Goal: Information Seeking & Learning: Learn about a topic

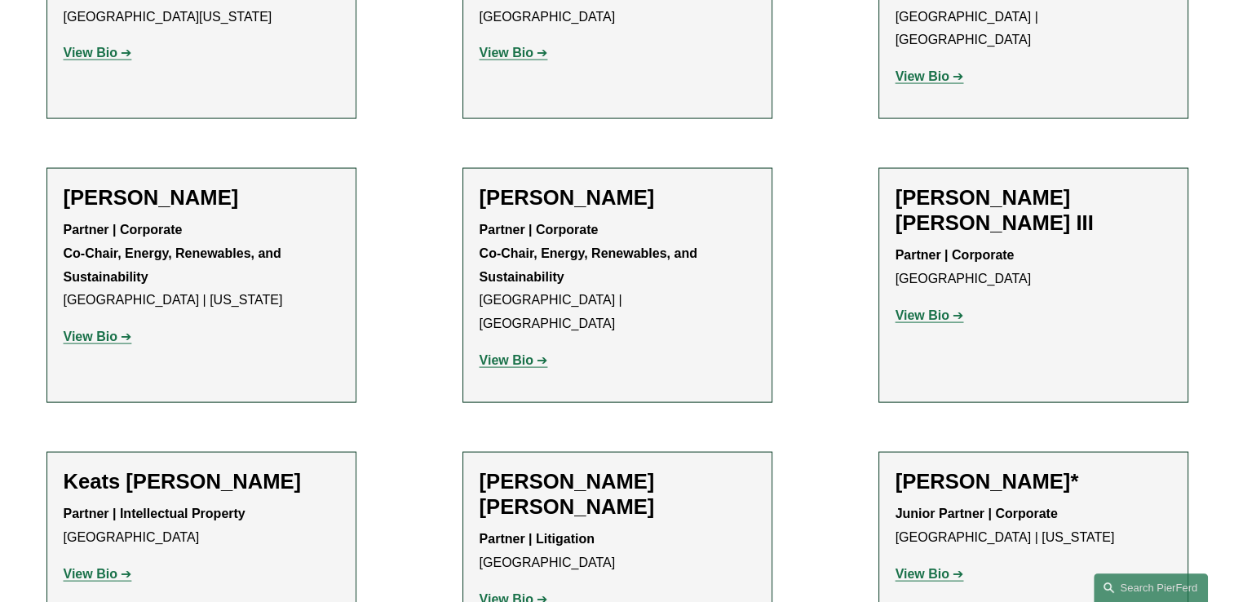
scroll to position [15703, 0]
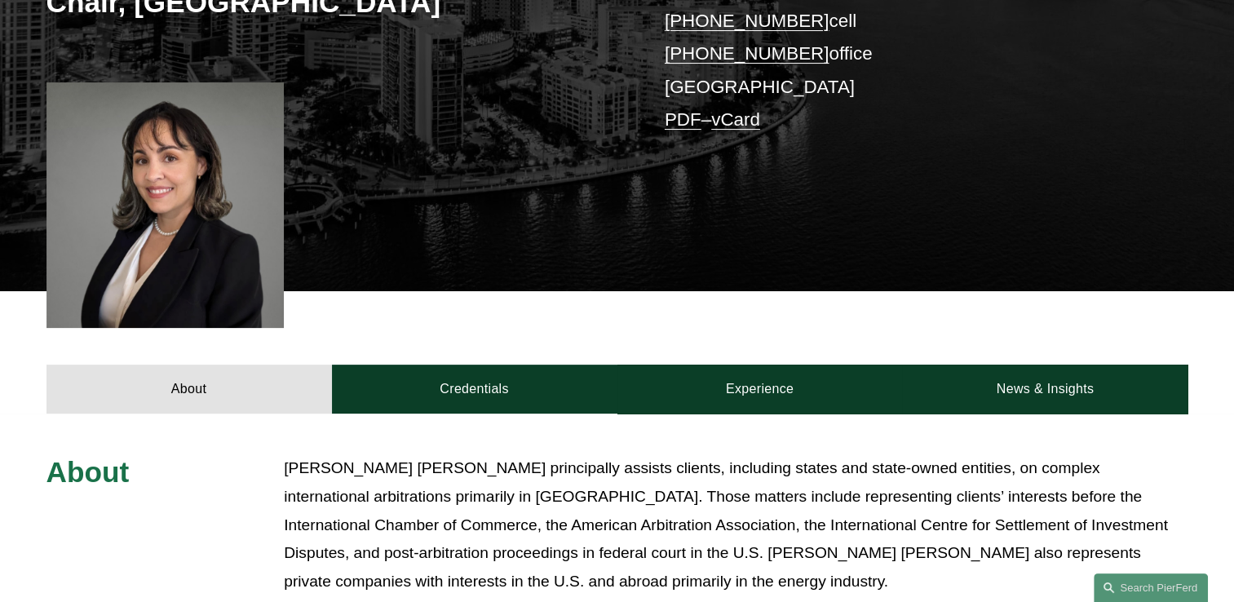
scroll to position [408, 0]
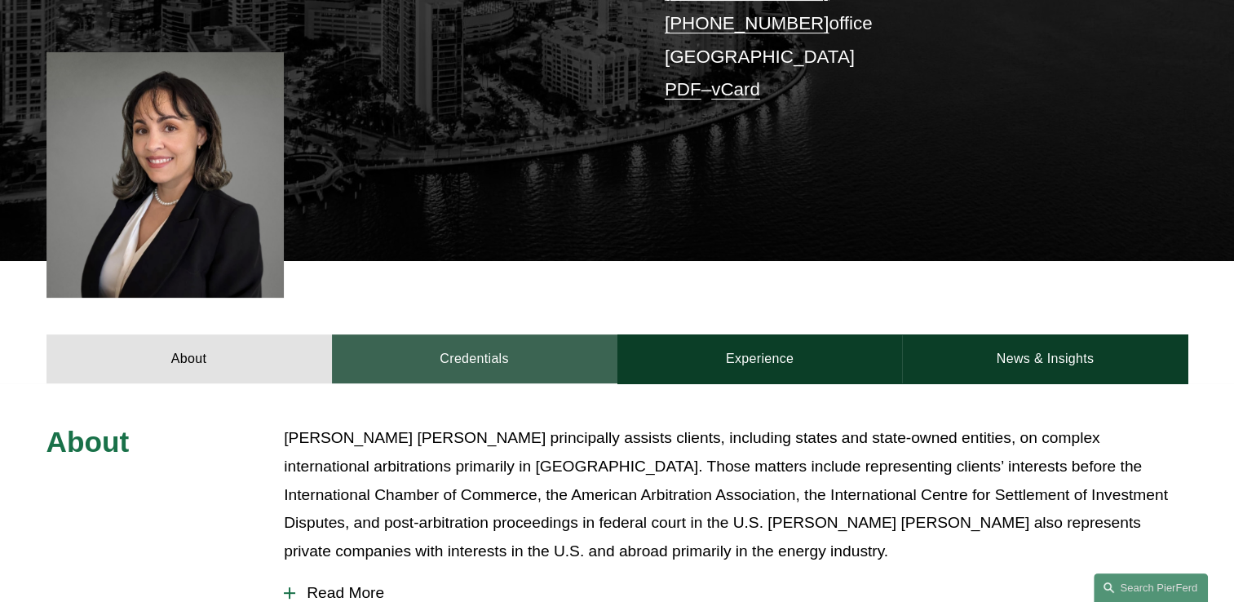
click at [502, 355] on link "Credentials" at bounding box center [475, 358] width 286 height 49
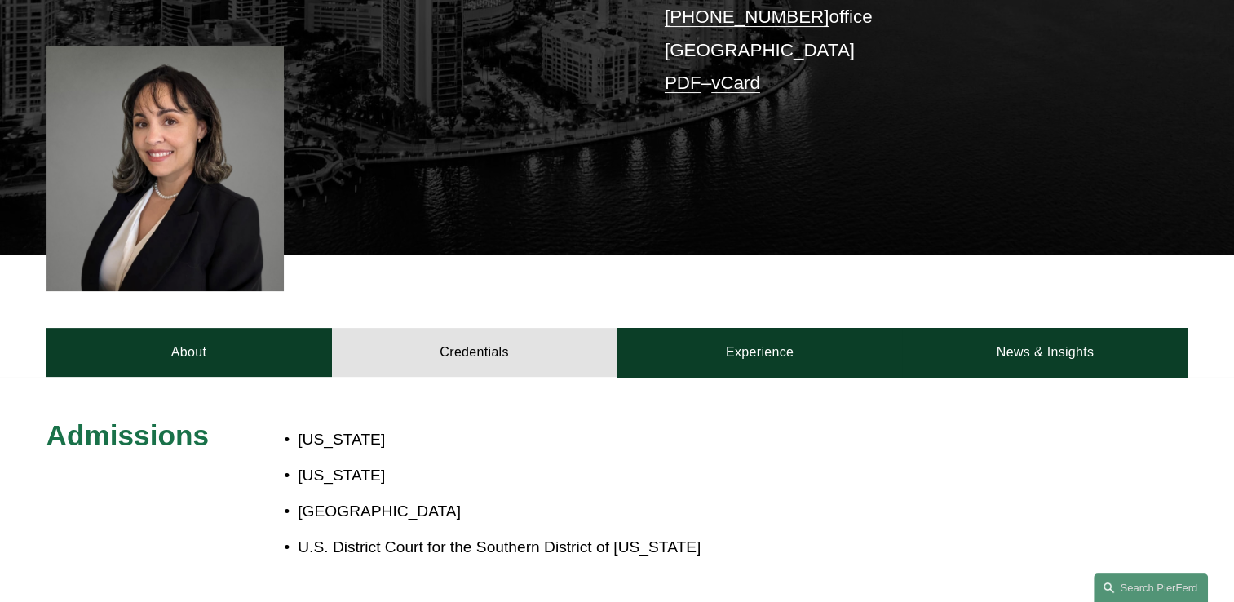
scroll to position [326, 0]
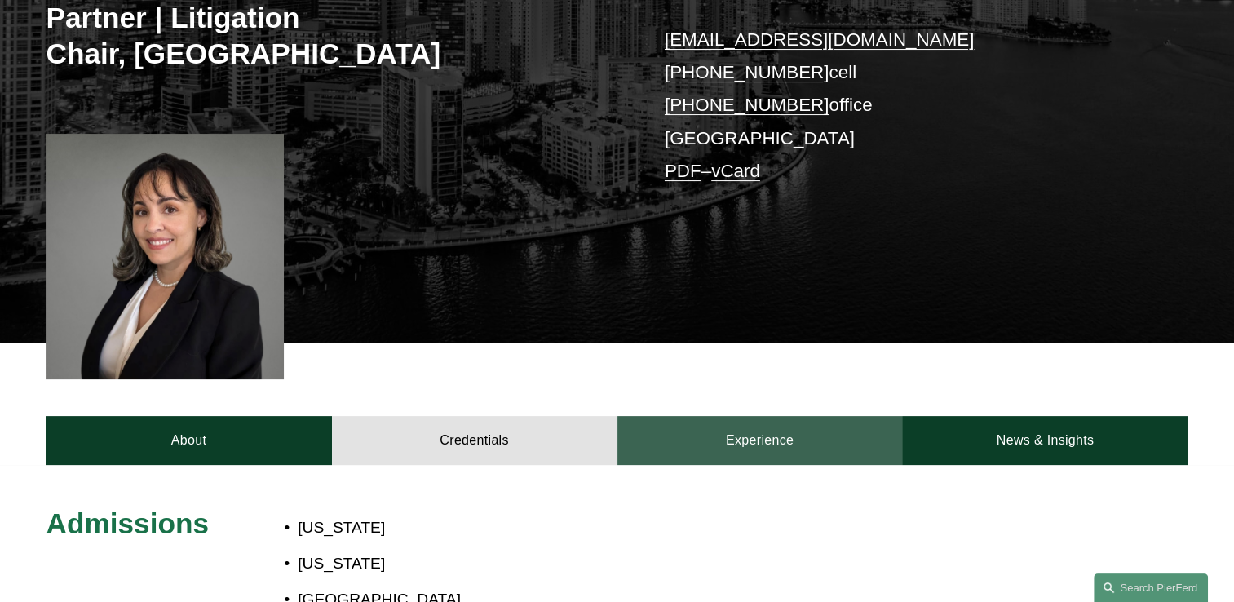
click at [788, 437] on link "Experience" at bounding box center [761, 440] width 286 height 49
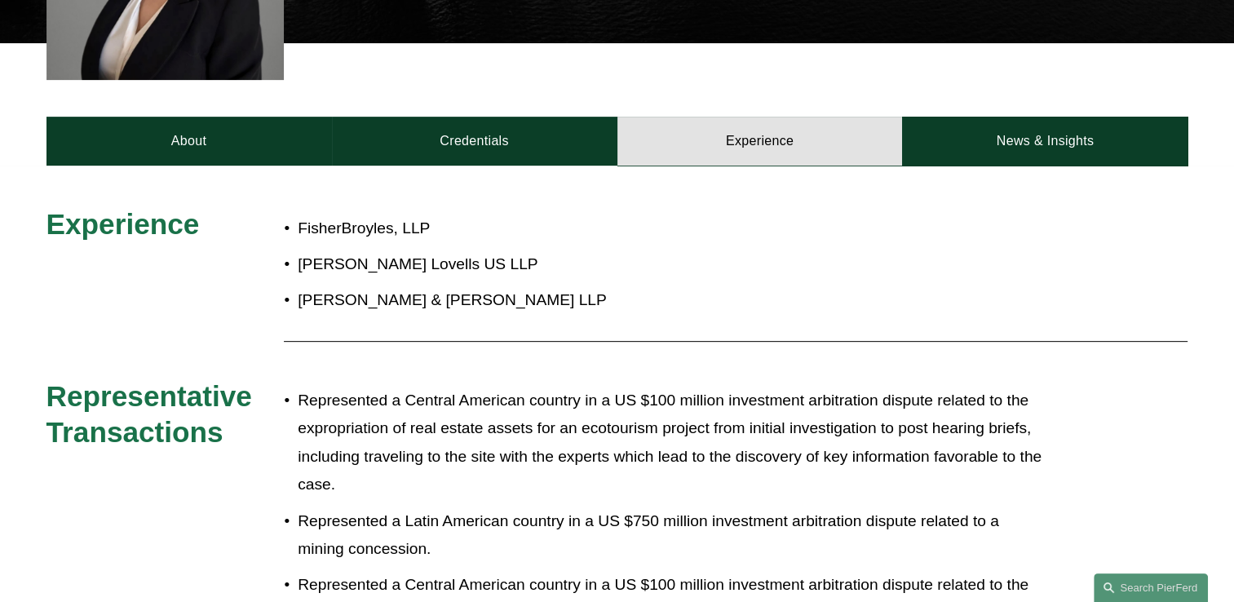
scroll to position [571, 0]
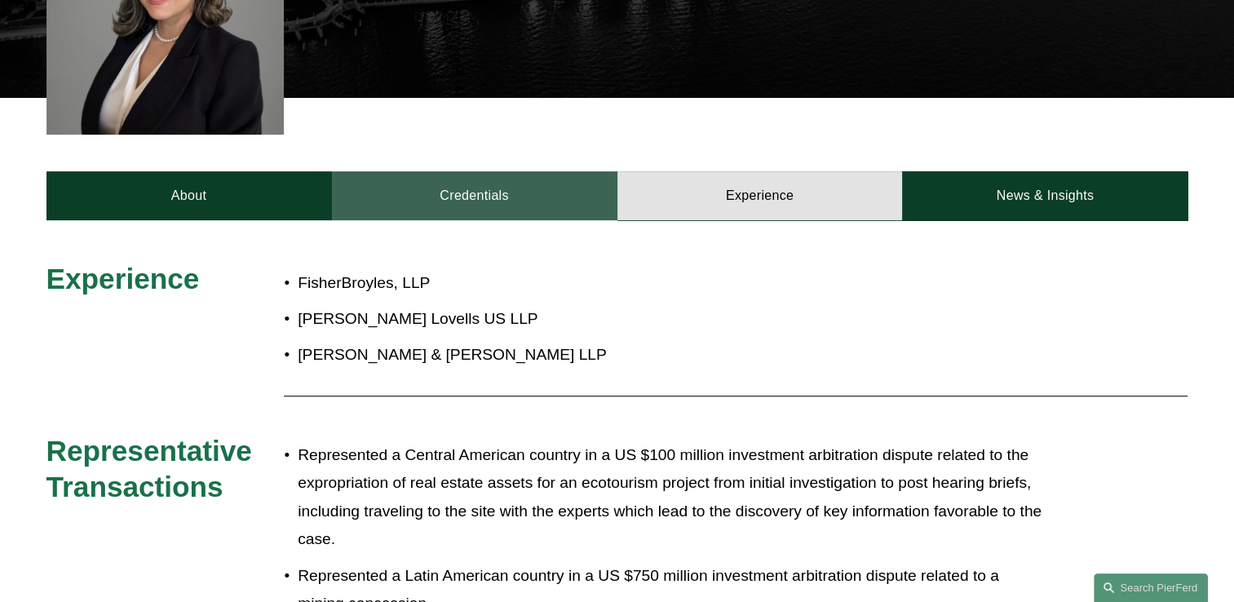
click at [534, 196] on link "Credentials" at bounding box center [475, 195] width 286 height 49
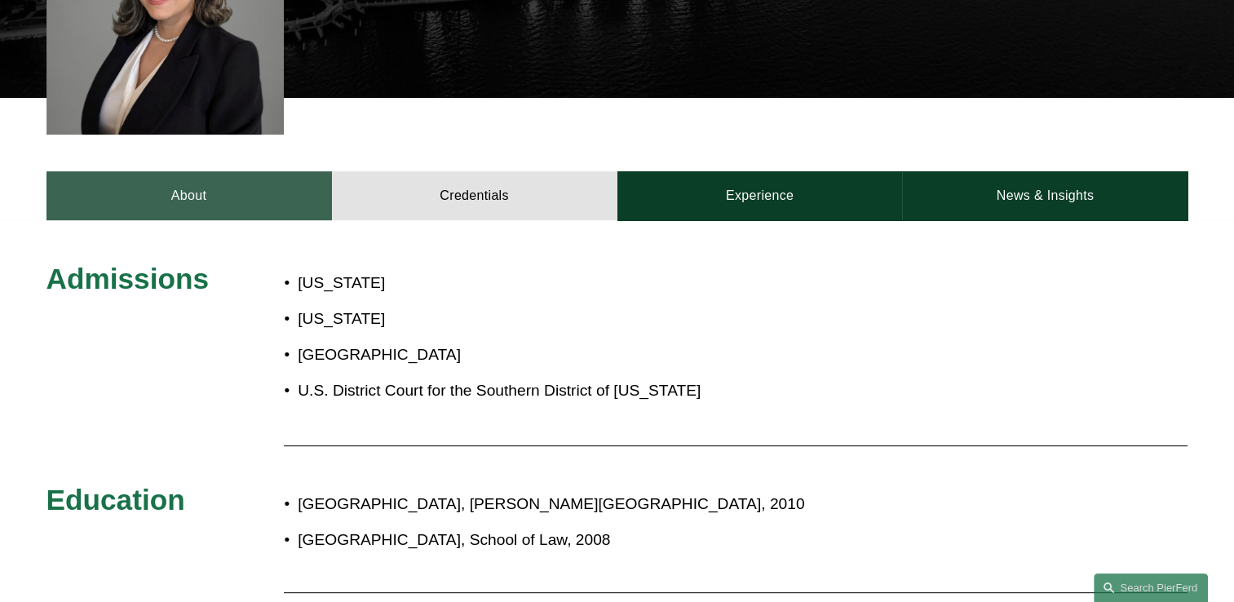
click at [176, 196] on link "About" at bounding box center [189, 195] width 286 height 49
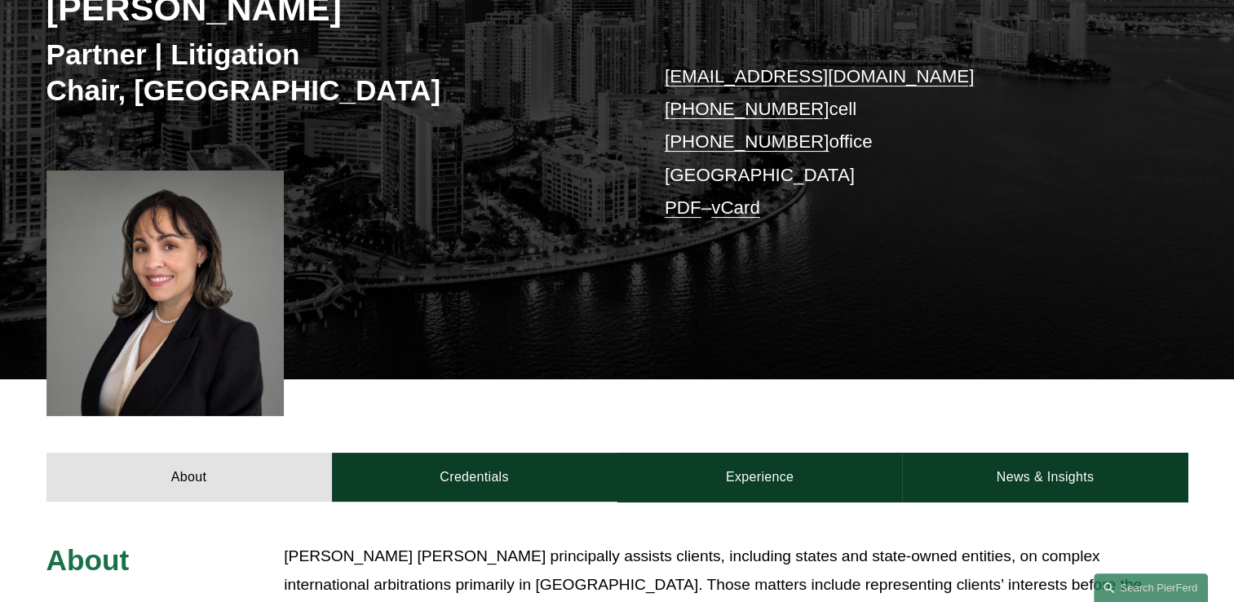
scroll to position [245, 0]
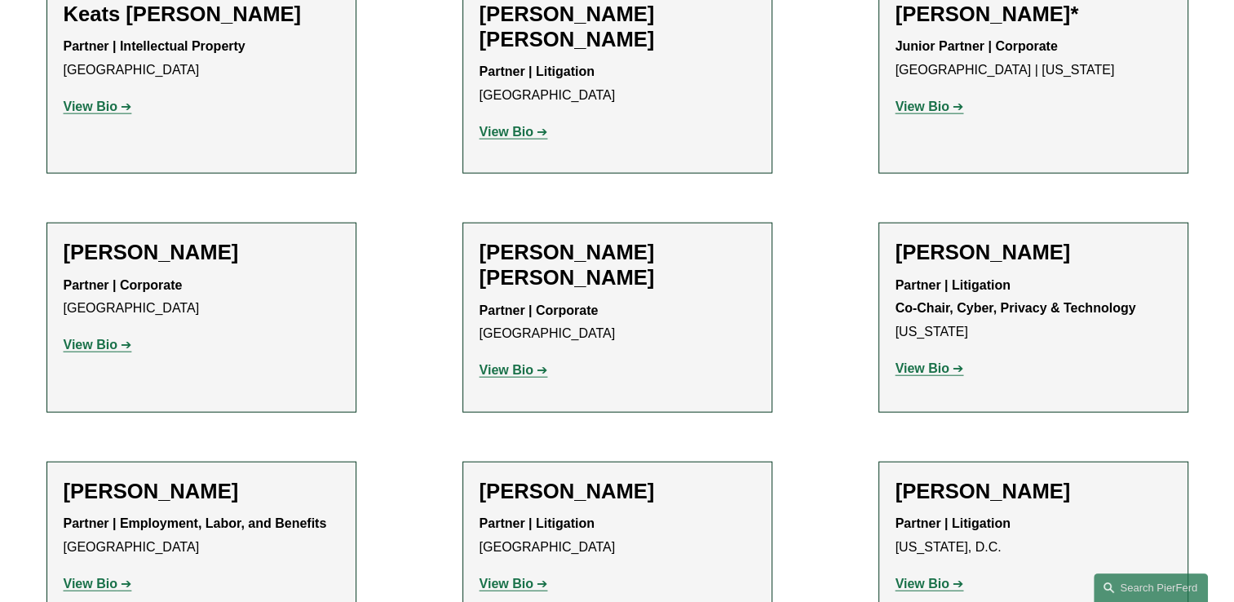
scroll to position [15617, 0]
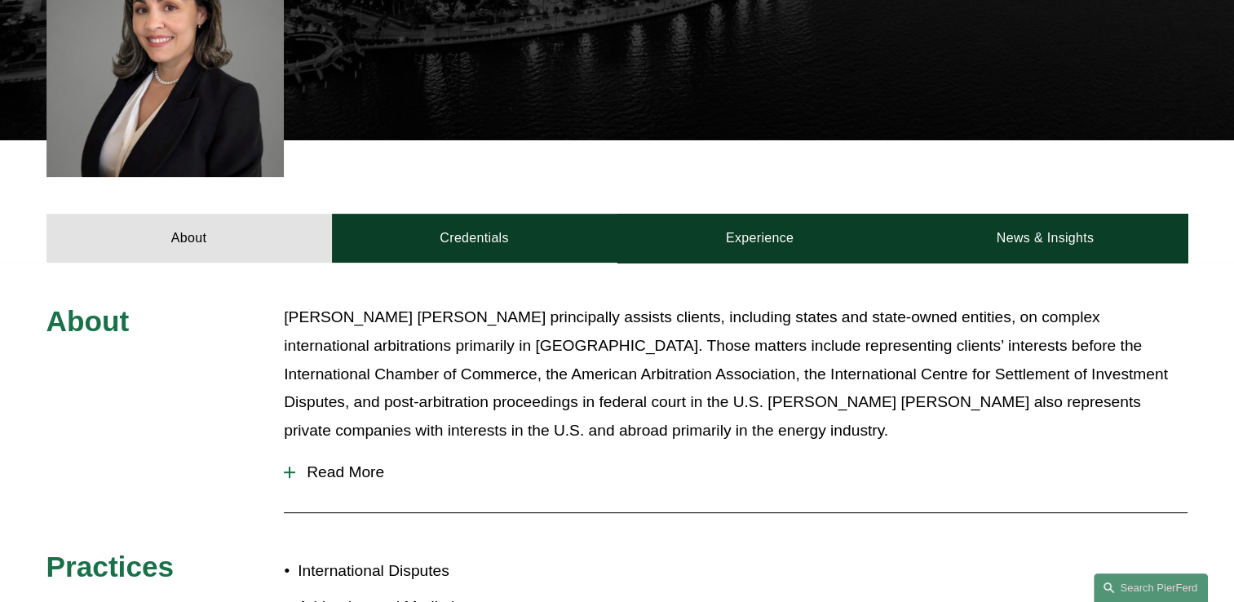
scroll to position [489, 0]
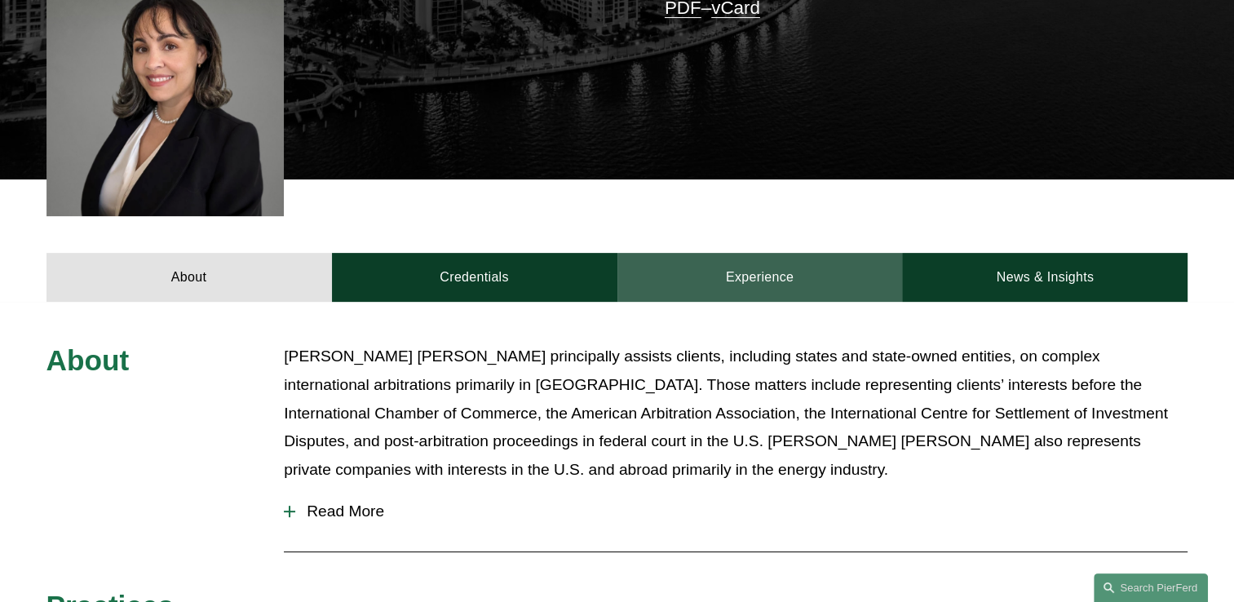
click at [771, 273] on link "Experience" at bounding box center [761, 277] width 286 height 49
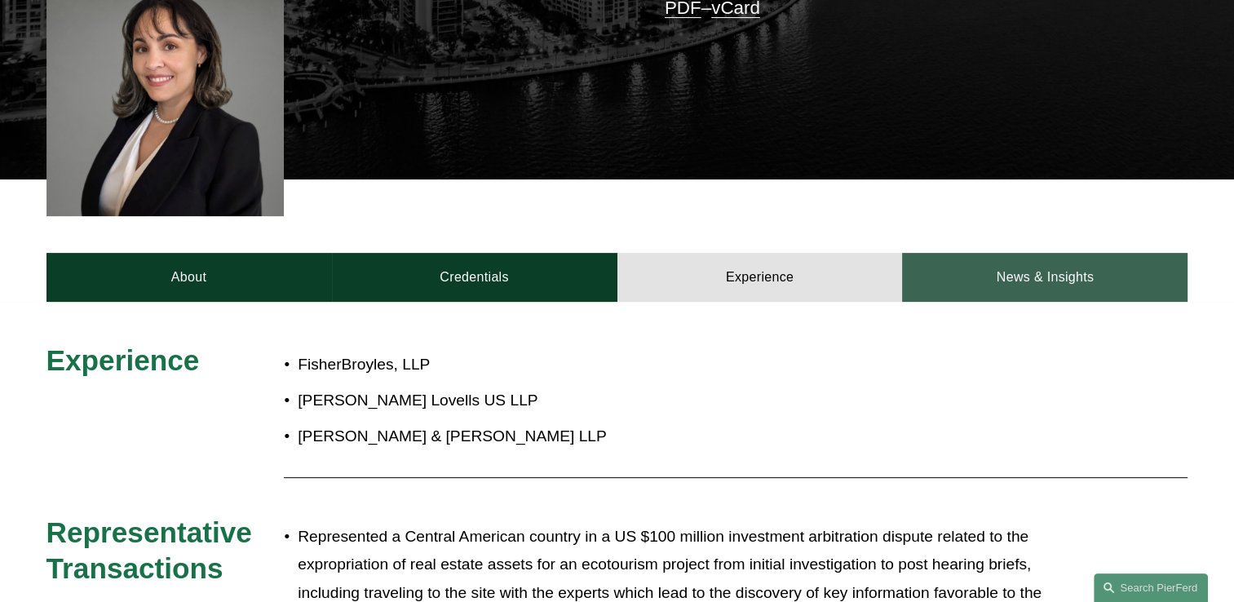
click at [1055, 273] on link "News & Insights" at bounding box center [1045, 277] width 286 height 49
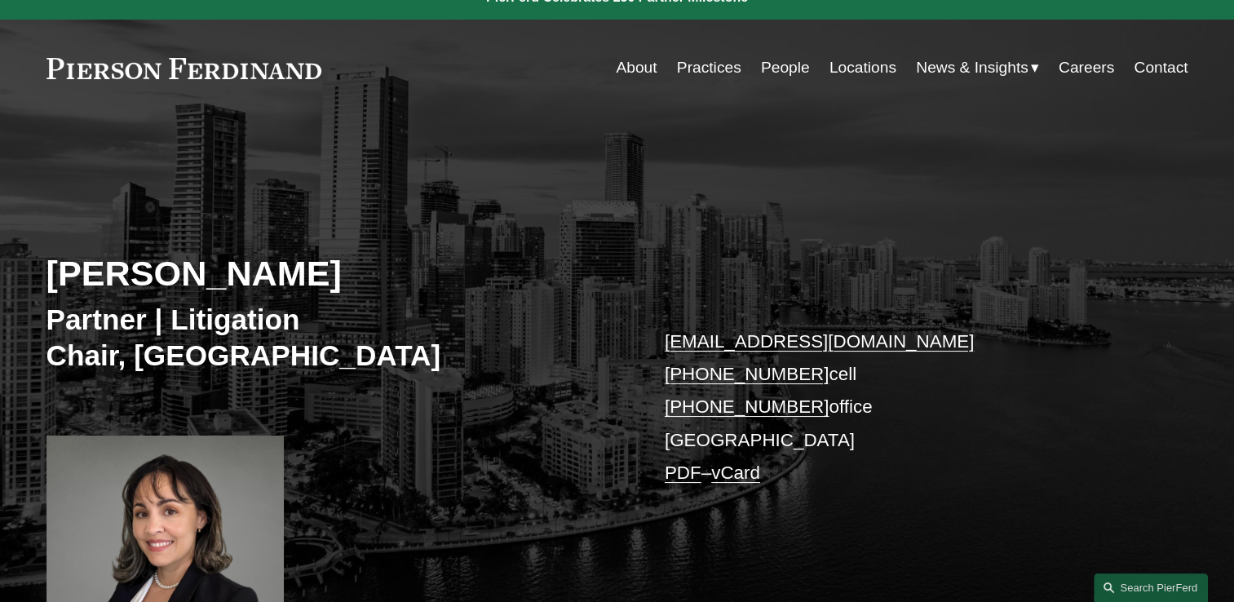
scroll to position [0, 0]
